Goal: Navigation & Orientation: Find specific page/section

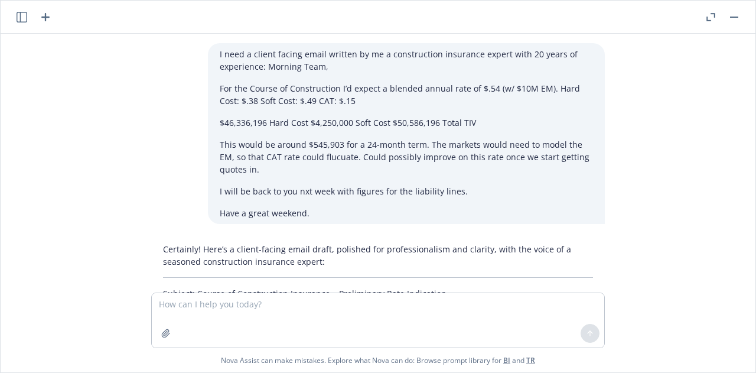
scroll to position [3496, 33]
